Goal: Transaction & Acquisition: Book appointment/travel/reservation

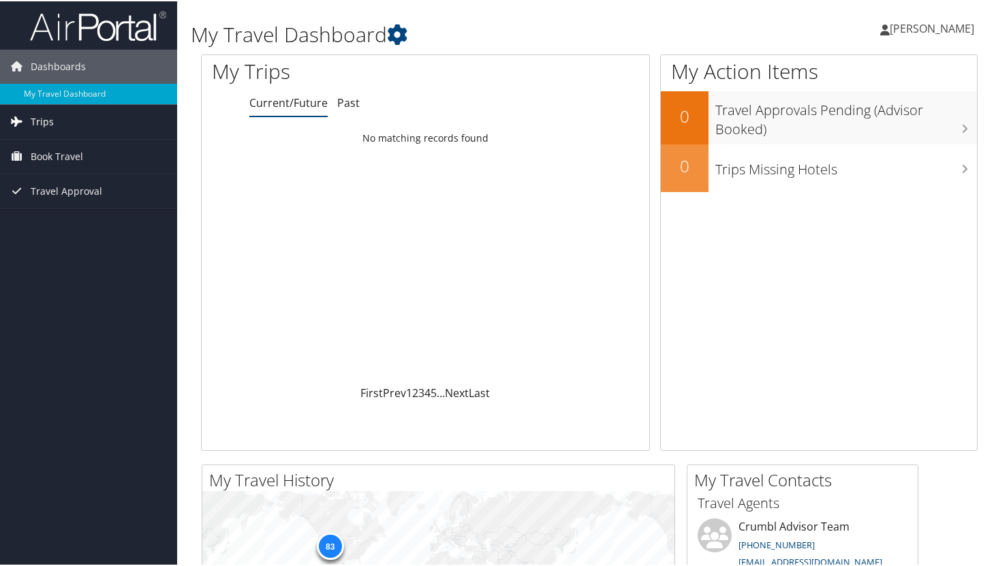
click at [50, 120] on span "Trips" at bounding box center [42, 121] width 23 height 34
click at [73, 218] on span "Book Travel" at bounding box center [57, 217] width 52 height 34
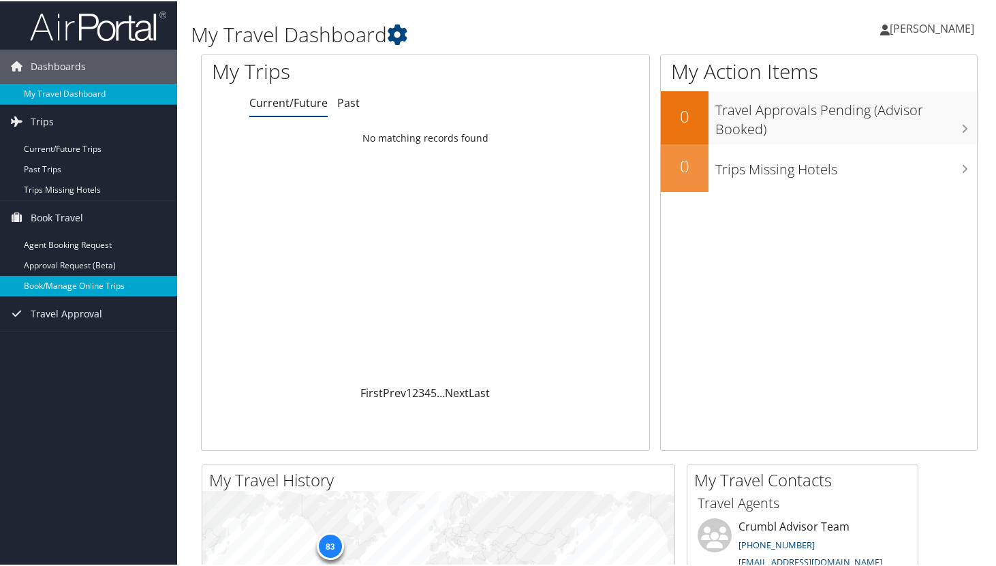
click at [66, 288] on link "Book/Manage Online Trips" at bounding box center [88, 285] width 177 height 20
